Goal: Entertainment & Leisure: Consume media (video, audio)

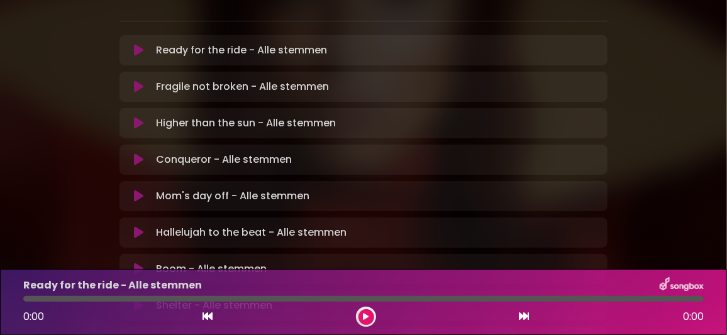
scroll to position [377, 0]
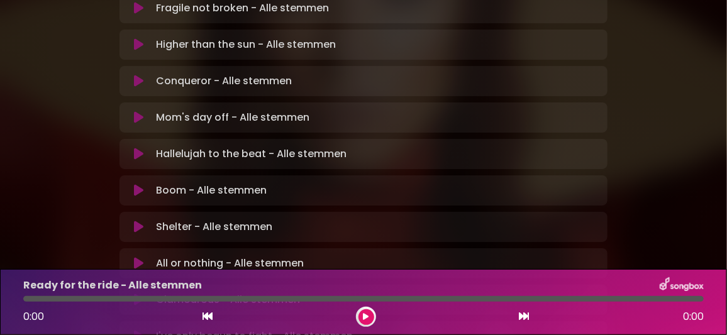
click at [141, 294] on icon at bounding box center [138, 300] width 9 height 13
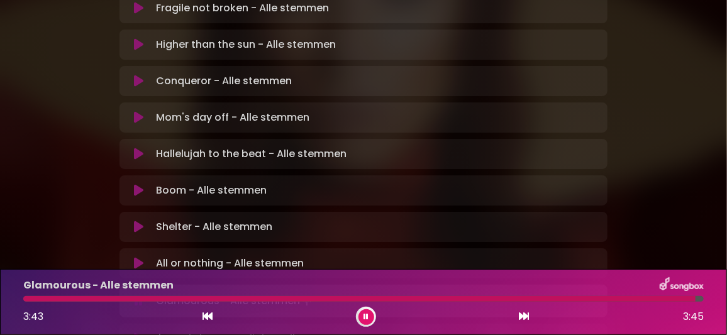
drag, startPoint x: 363, startPoint y: 317, endPoint x: 277, endPoint y: 193, distance: 151.3
click at [363, 315] on icon at bounding box center [365, 317] width 5 height 8
click at [140, 330] on icon at bounding box center [138, 336] width 9 height 13
click at [367, 318] on icon at bounding box center [365, 317] width 5 height 8
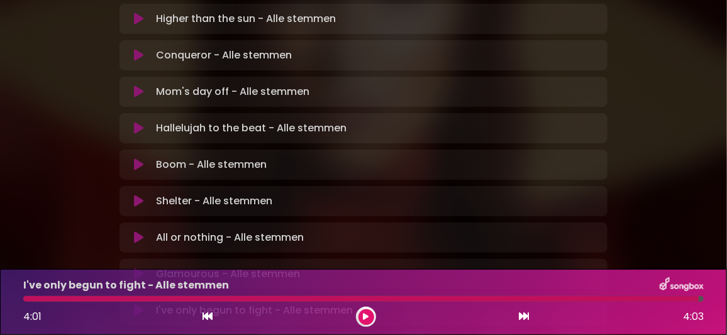
scroll to position [440, 0]
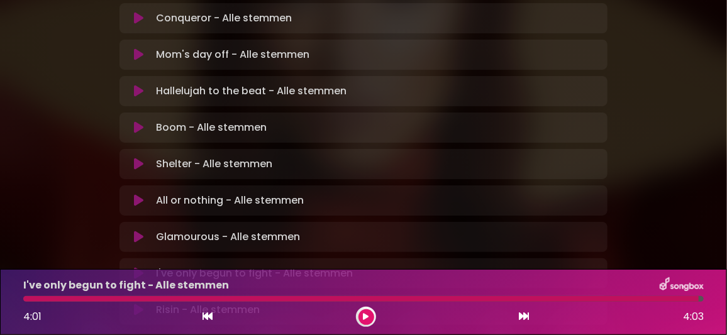
click at [140, 304] on icon at bounding box center [138, 310] width 9 height 13
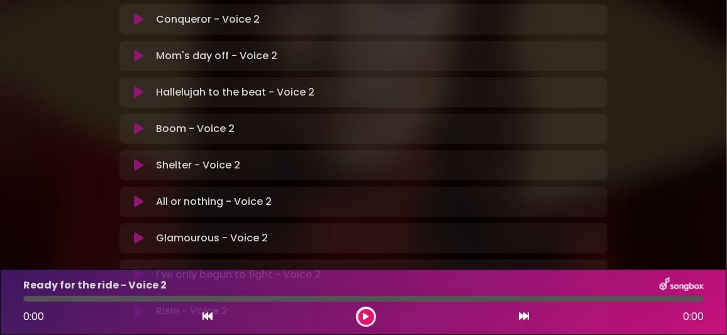
scroll to position [440, 0]
click at [140, 267] on icon at bounding box center [138, 273] width 9 height 13
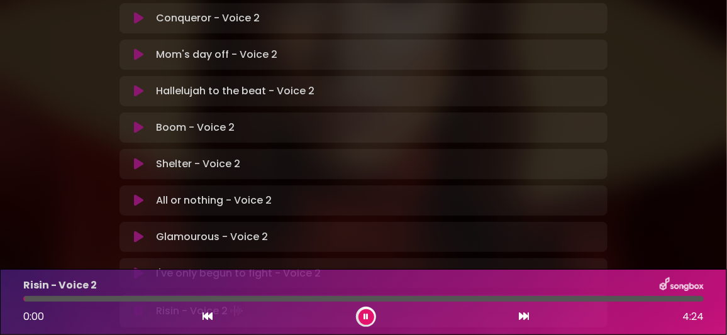
click at [365, 316] on icon at bounding box center [365, 317] width 5 height 8
click at [139, 267] on icon at bounding box center [138, 273] width 9 height 13
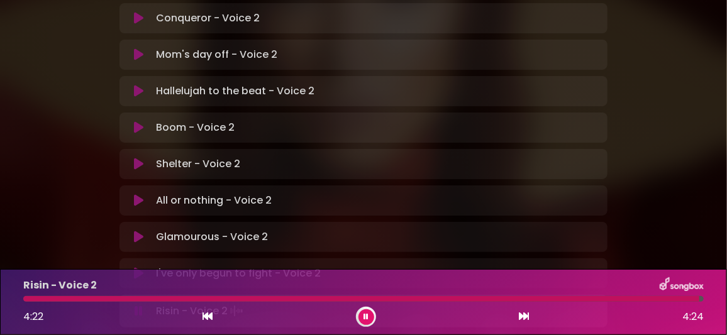
click at [365, 316] on icon at bounding box center [365, 317] width 5 height 8
